Goal: Complete application form

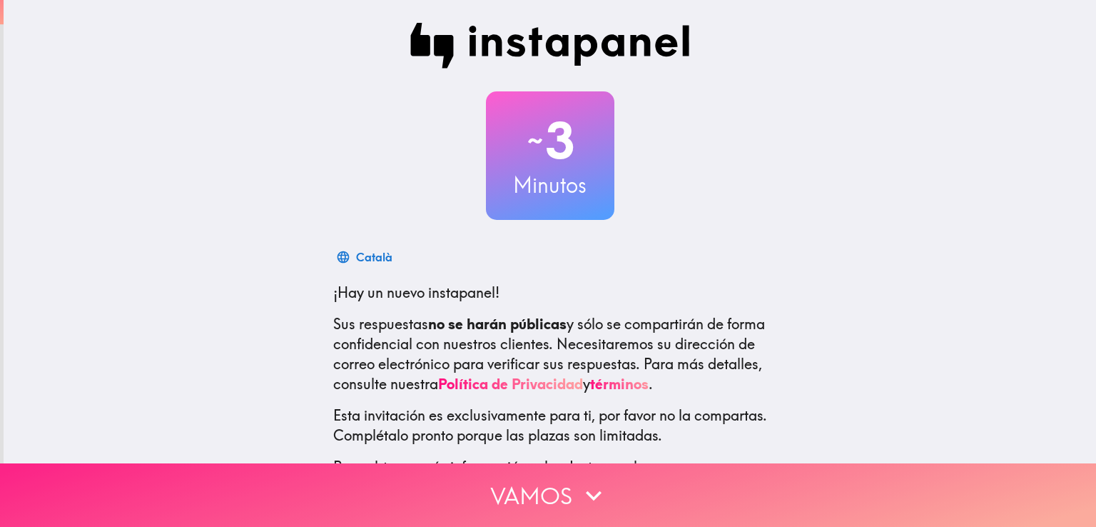
click at [441, 472] on button "Vamos" at bounding box center [548, 495] width 1096 height 64
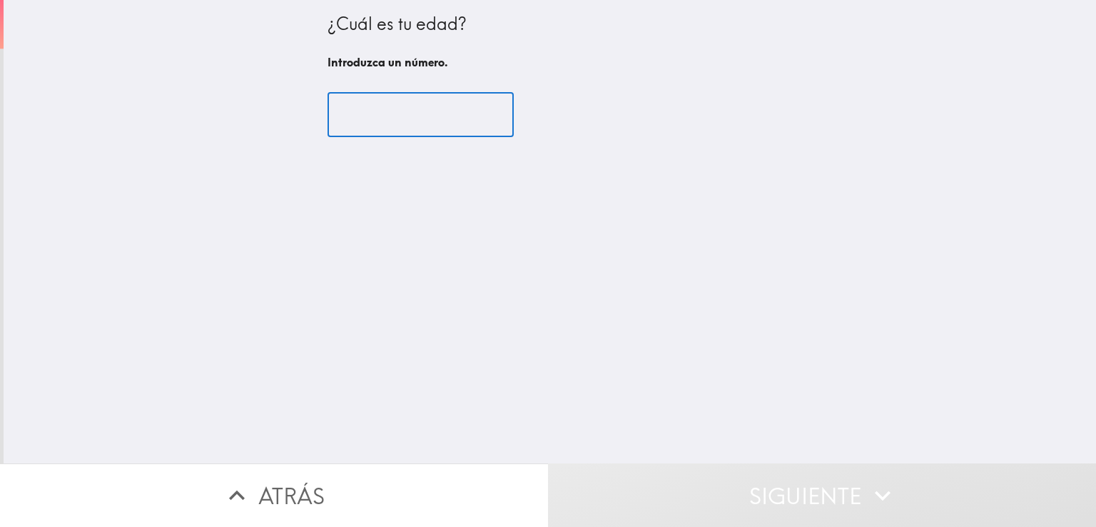
click at [435, 115] on input "number" at bounding box center [421, 115] width 186 height 44
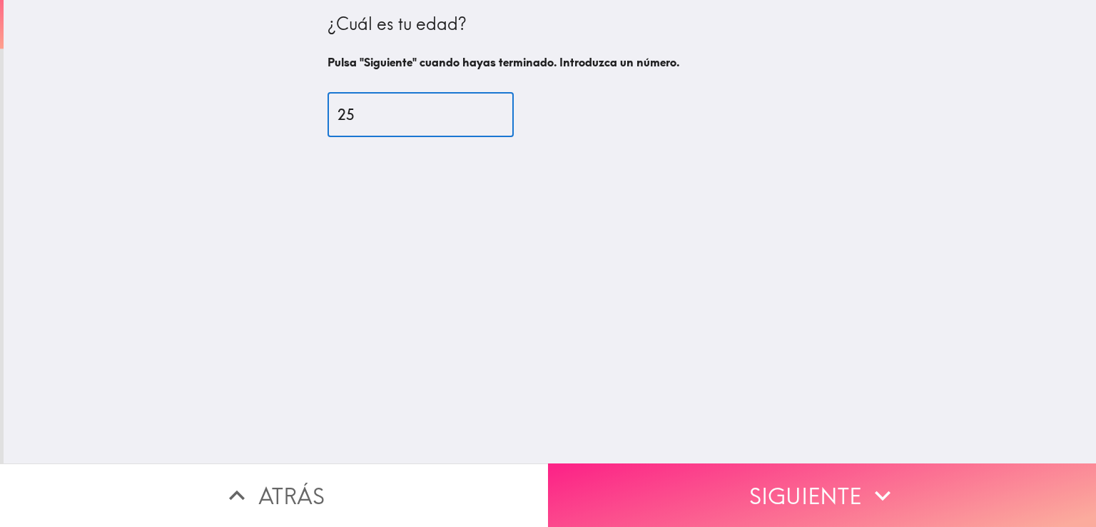
type input "25"
click at [729, 477] on button "Siguiente" at bounding box center [822, 495] width 548 height 64
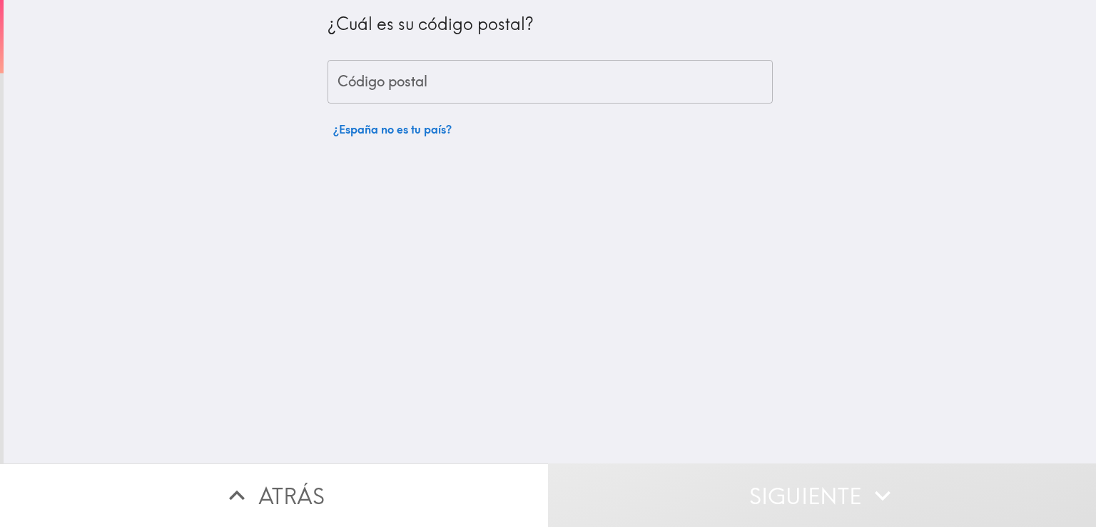
click at [612, 91] on input "Código postal" at bounding box center [550, 82] width 445 height 44
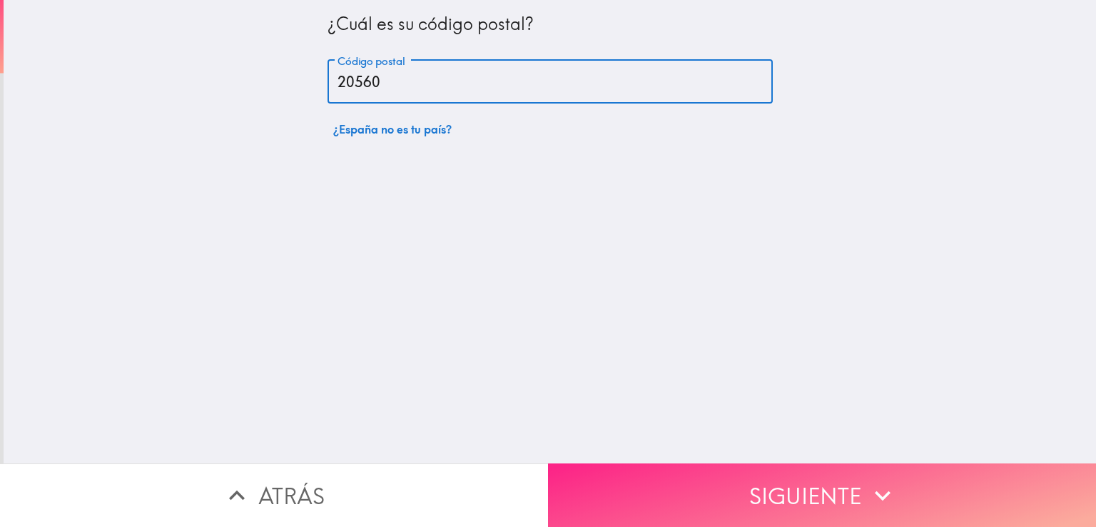
type input "20560"
click at [617, 482] on button "Siguiente" at bounding box center [822, 495] width 548 height 64
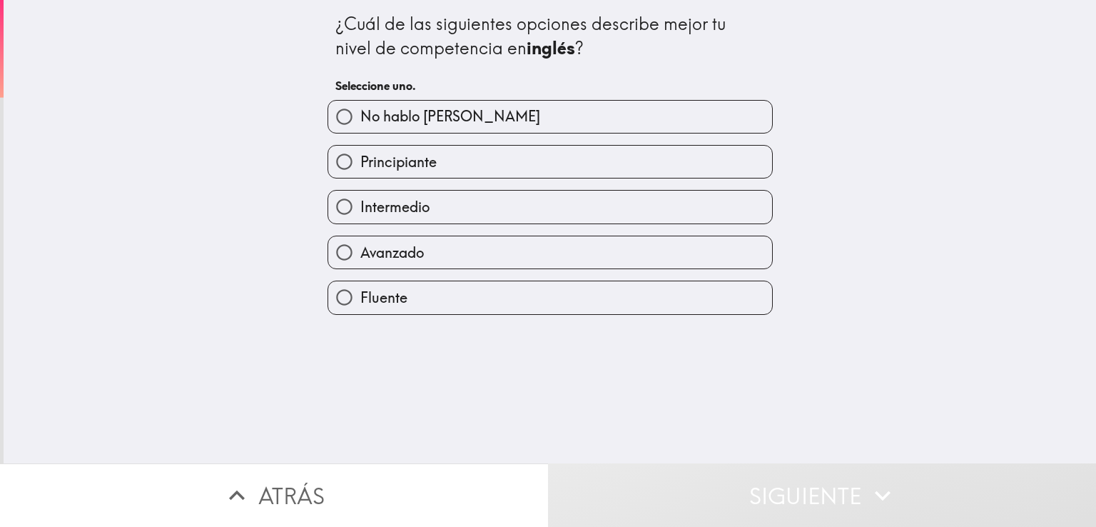
click at [489, 243] on label "Avanzado" at bounding box center [550, 252] width 444 height 32
click at [360, 243] on input "Avanzado" at bounding box center [344, 252] width 32 height 32
radio input "true"
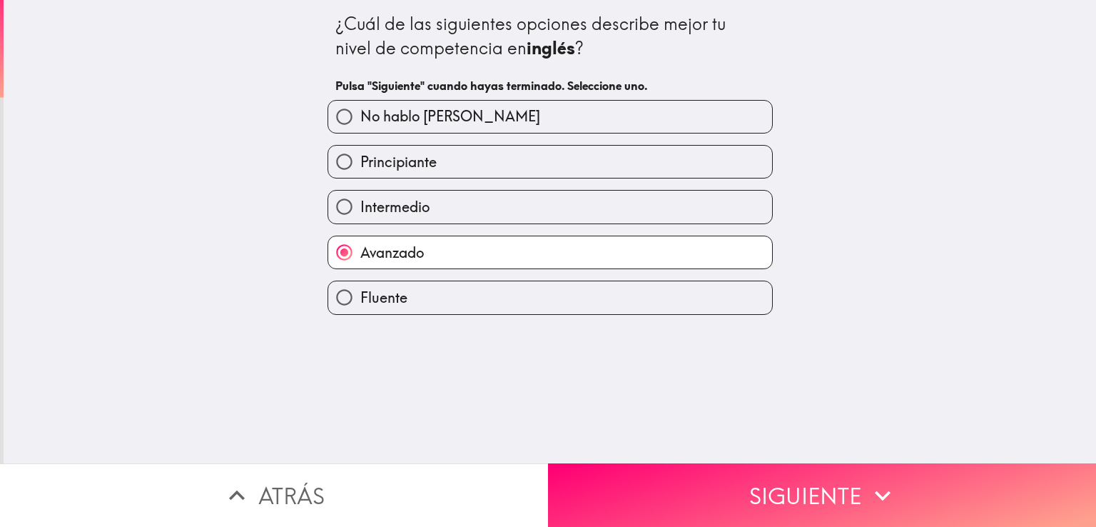
click at [471, 218] on label "Intermedio" at bounding box center [550, 207] width 444 height 32
click at [360, 218] on input "Intermedio" at bounding box center [344, 207] width 32 height 32
radio input "true"
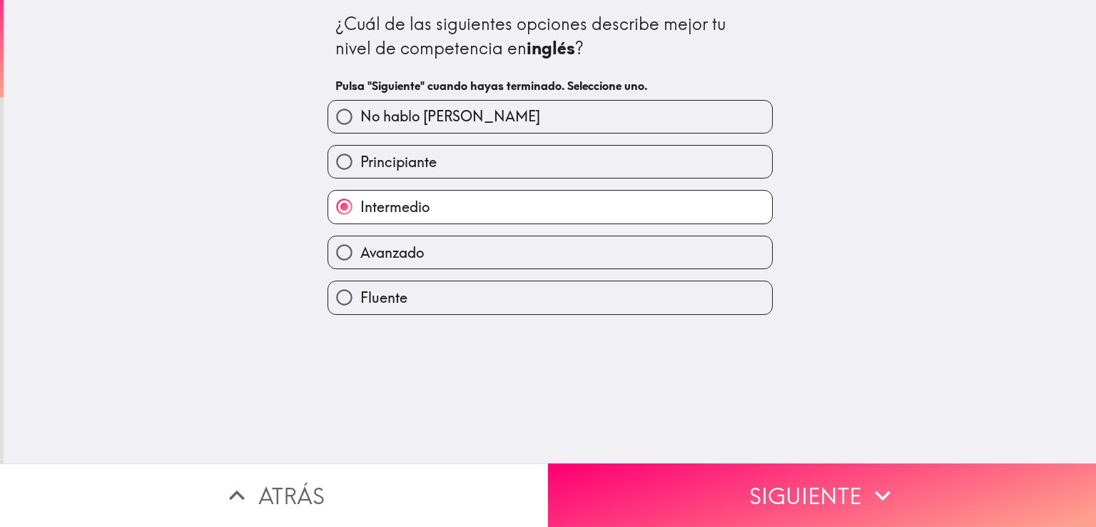
click at [458, 248] on label "Avanzado" at bounding box center [550, 252] width 444 height 32
click at [360, 248] on input "Avanzado" at bounding box center [344, 252] width 32 height 32
radio input "true"
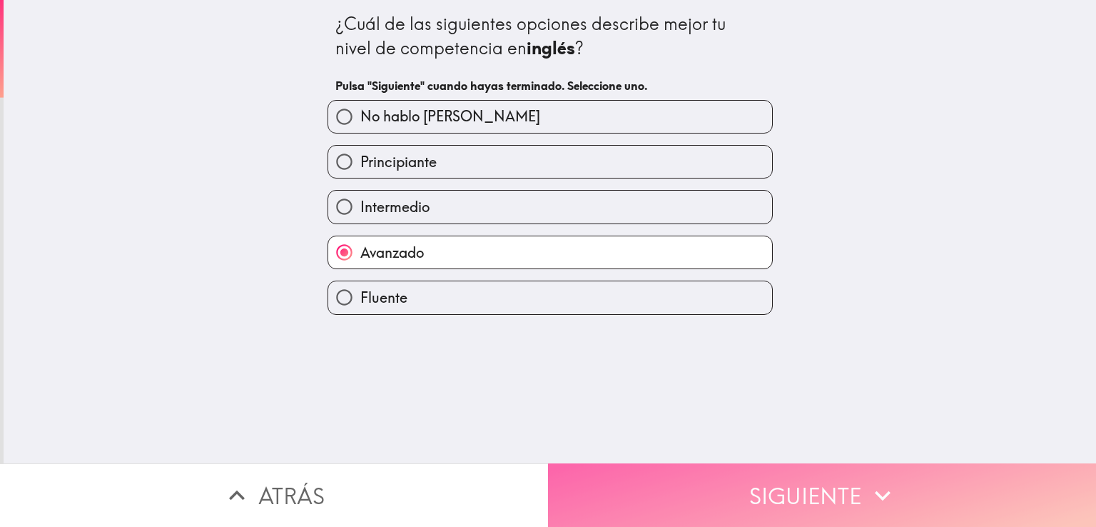
click at [774, 478] on button "Siguiente" at bounding box center [822, 495] width 548 height 64
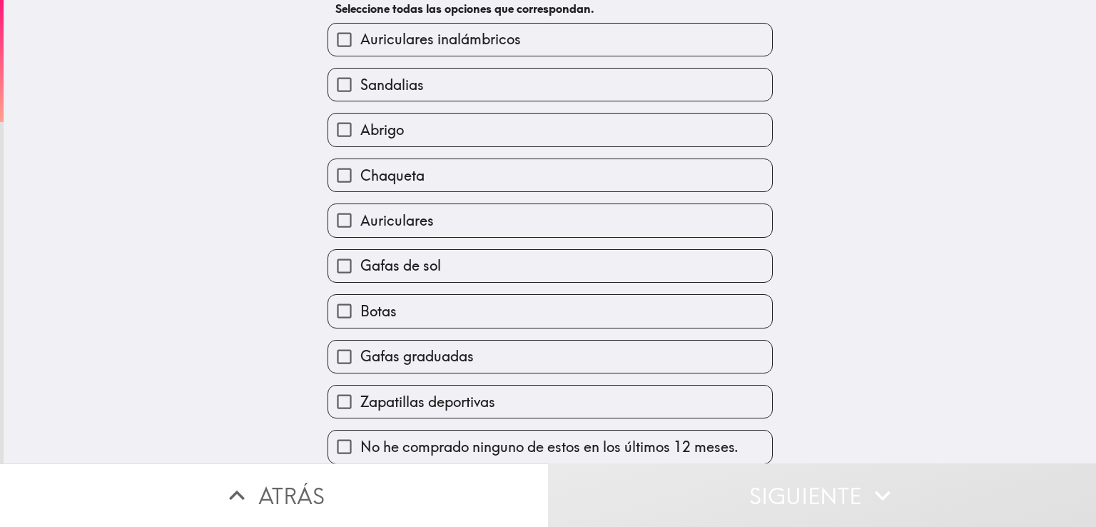
scroll to position [86, 0]
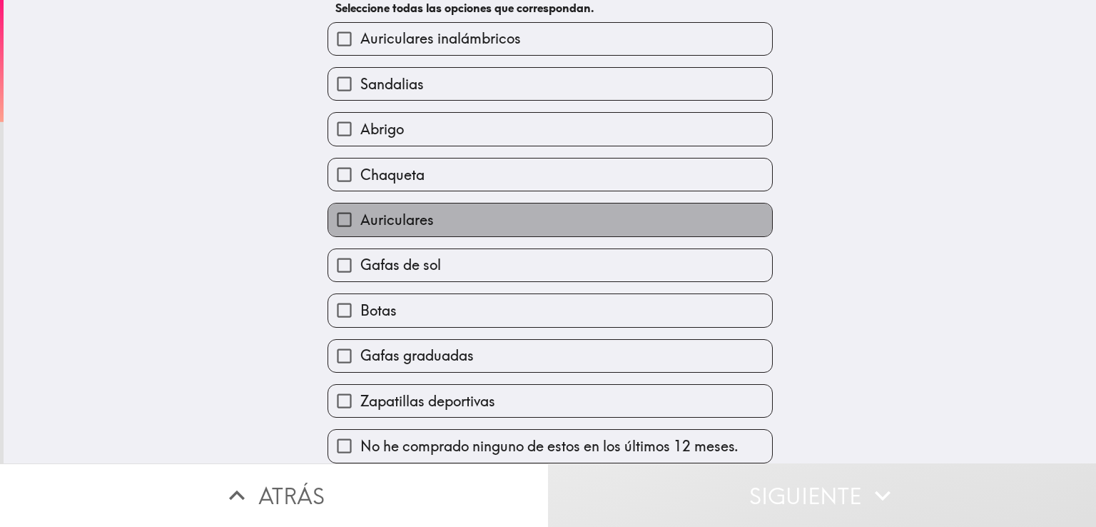
click at [553, 210] on label "Auriculares" at bounding box center [550, 219] width 444 height 32
click at [360, 210] on input "Auriculares" at bounding box center [344, 219] width 32 height 32
checkbox input "true"
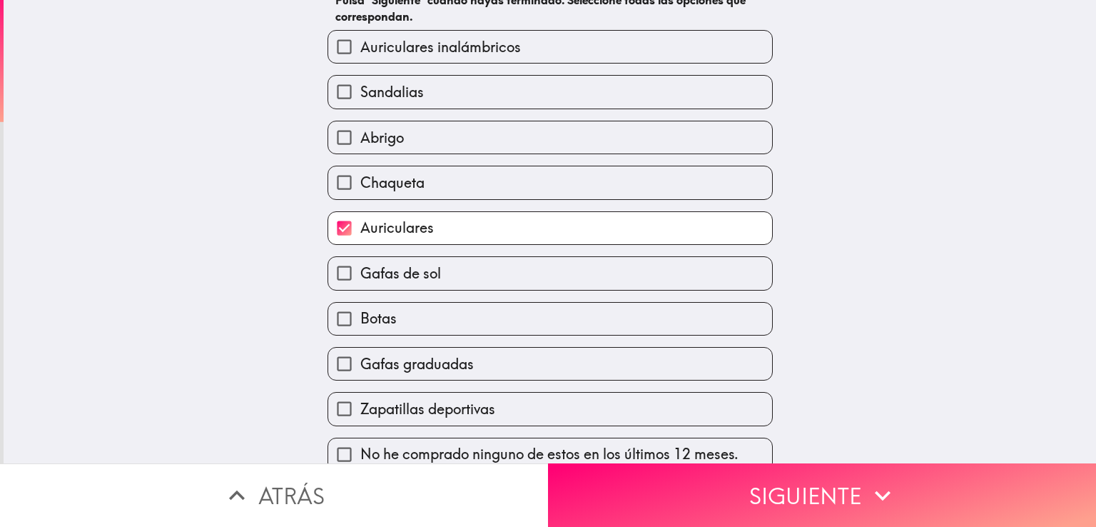
scroll to position [101, 0]
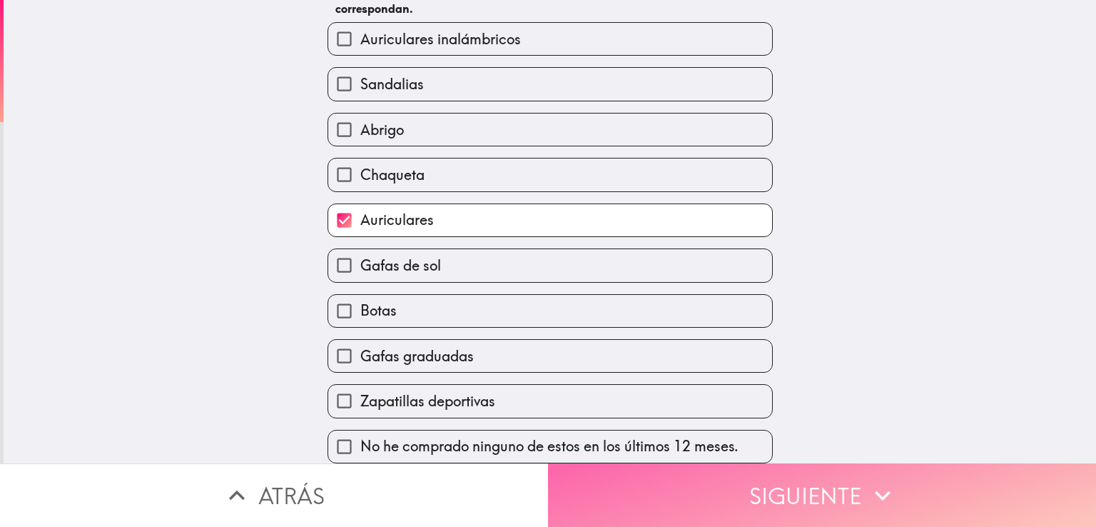
click at [811, 502] on button "Siguiente" at bounding box center [822, 495] width 548 height 64
